Goal: Find specific page/section: Find specific page/section

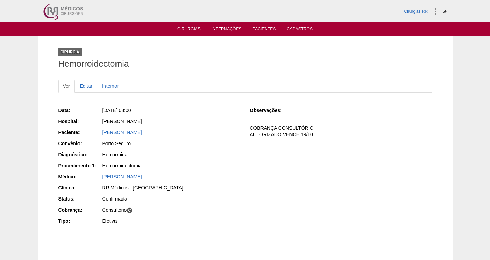
click at [188, 31] on link "Cirurgias" at bounding box center [188, 30] width 23 height 6
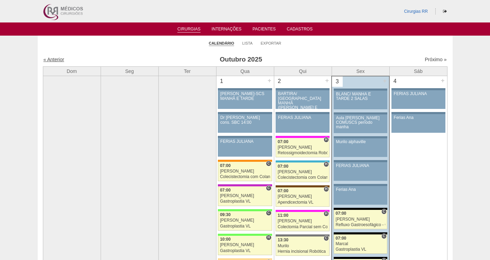
click at [51, 61] on link "« Anterior" at bounding box center [54, 60] width 21 height 6
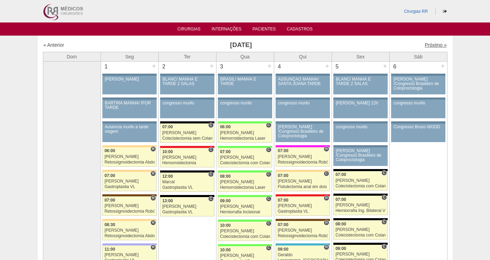
click at [425, 46] on link "Próximo »" at bounding box center [436, 45] width 22 height 6
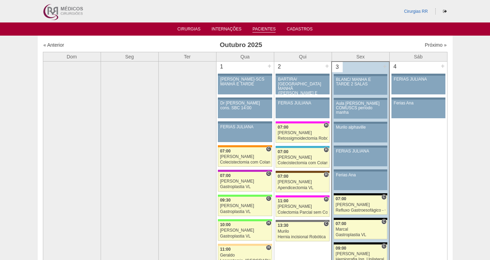
click at [262, 30] on link "Pacientes" at bounding box center [263, 30] width 23 height 6
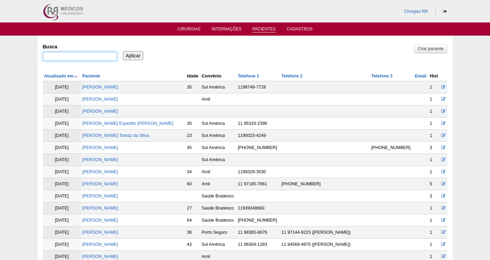
click at [94, 57] on input "Busca" at bounding box center [80, 56] width 74 height 9
type input "[PERSON_NAME]"
click at [123, 51] on input "Aplicar" at bounding box center [133, 55] width 20 height 9
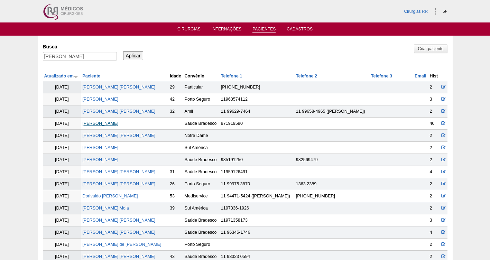
click at [110, 124] on link "Renan Matias Alves" at bounding box center [100, 123] width 36 height 5
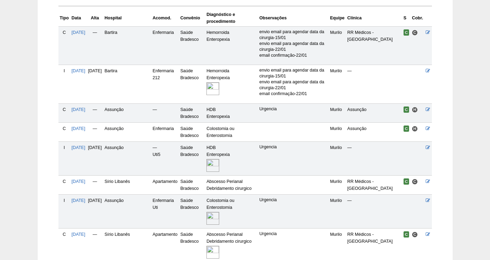
scroll to position [176, 0]
